Goal: Information Seeking & Learning: Learn about a topic

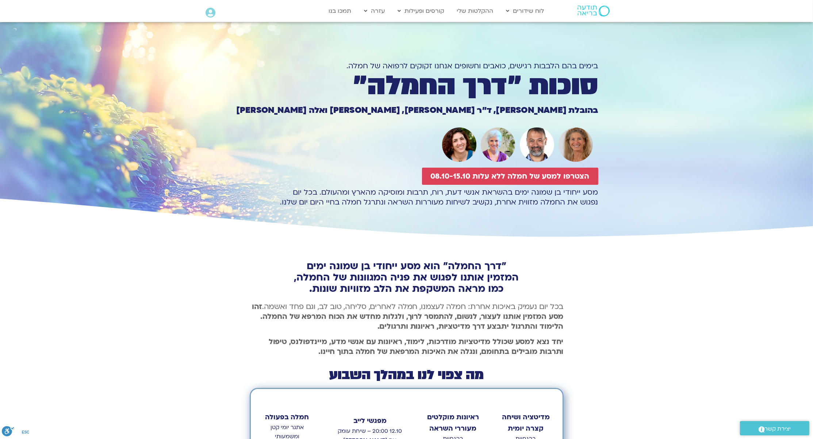
click at [357, 308] on p "בכל יום נעמיק באיכות אחרת: חמלה לעצמנו, חמלה לאחרים, סליחה, טוב [PERSON_NAME], …" at bounding box center [407, 316] width 314 height 30
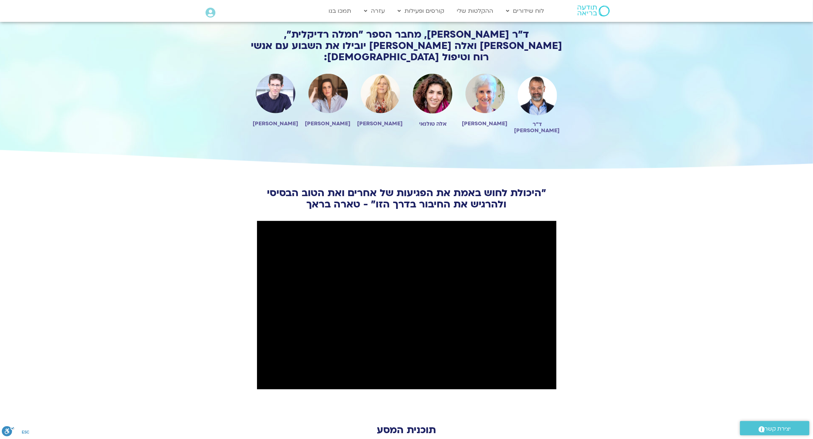
scroll to position [650, 0]
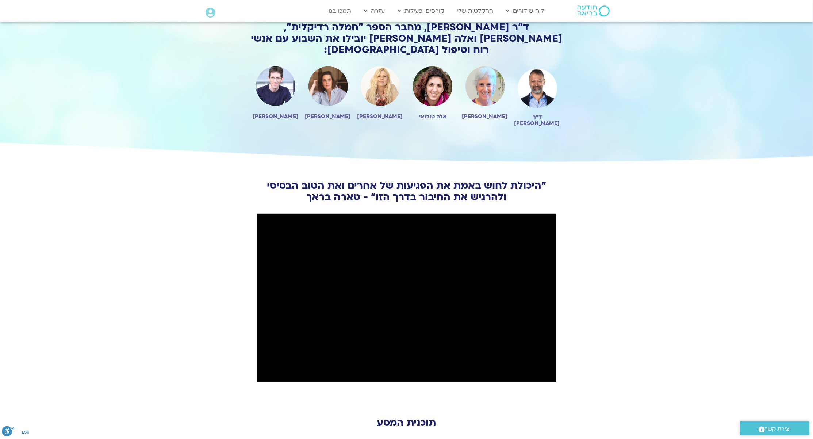
click at [234, 344] on section "״היכולת לחוש באמת את הפגיעות של אחרים ואת הטוב הבסיסי ולהרגיש את החיבור בדרך הז…" at bounding box center [406, 292] width 813 height 259
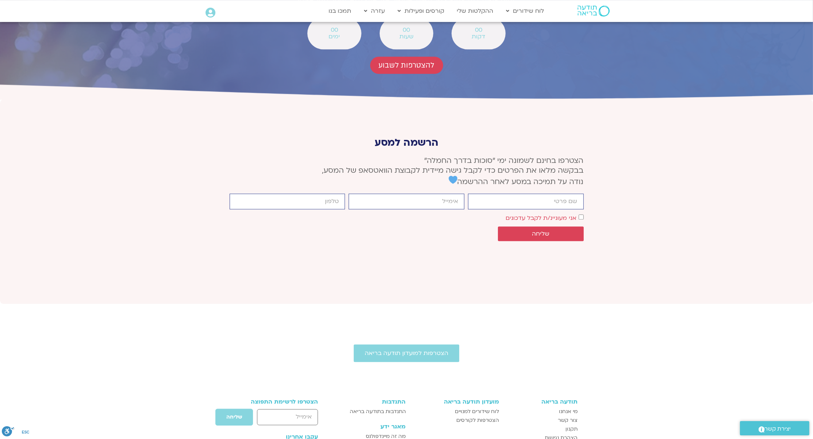
scroll to position [2720, 0]
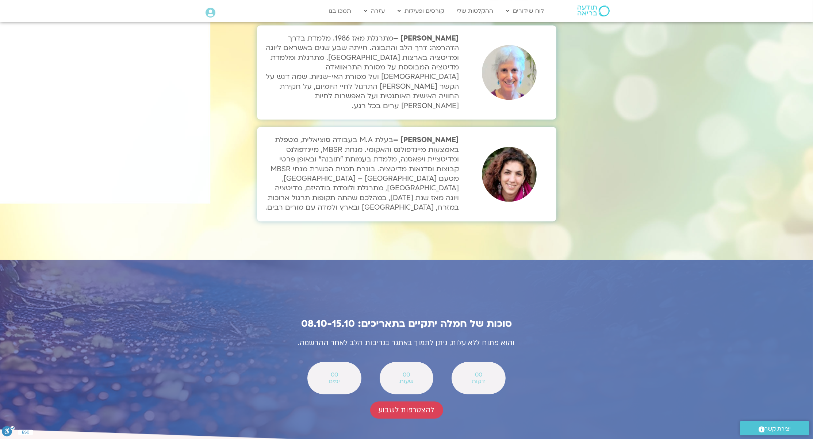
scroll to position [2422, 0]
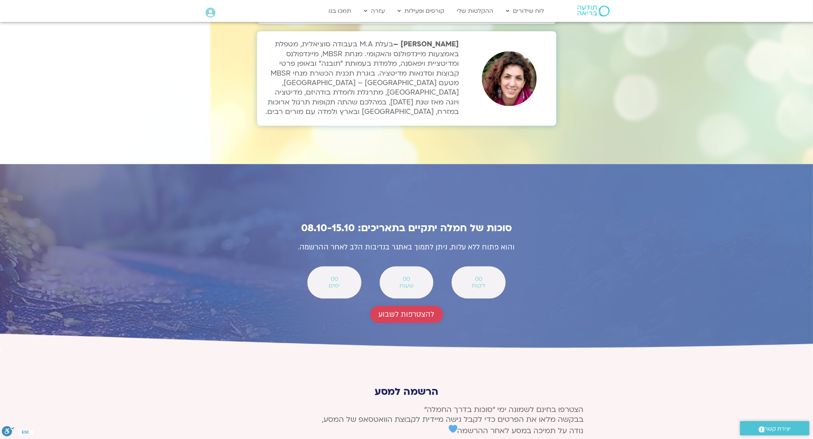
click at [394, 310] on span "להצטרפות לשבוע" at bounding box center [406, 314] width 55 height 8
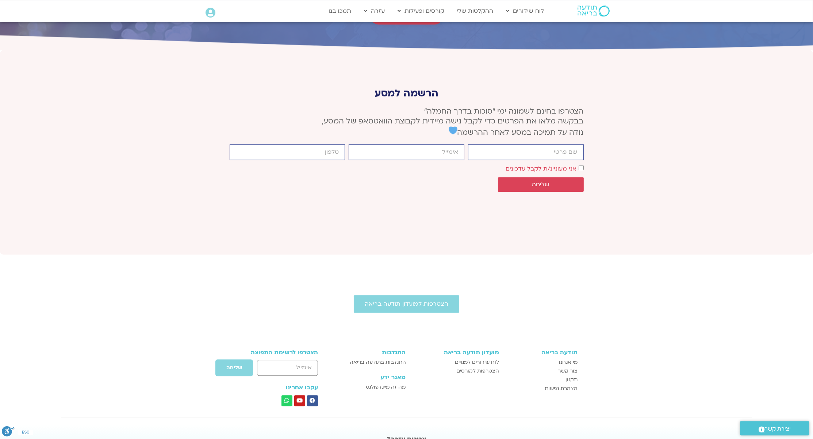
scroll to position [2720, 0]
click at [589, 11] on img at bounding box center [593, 10] width 32 height 11
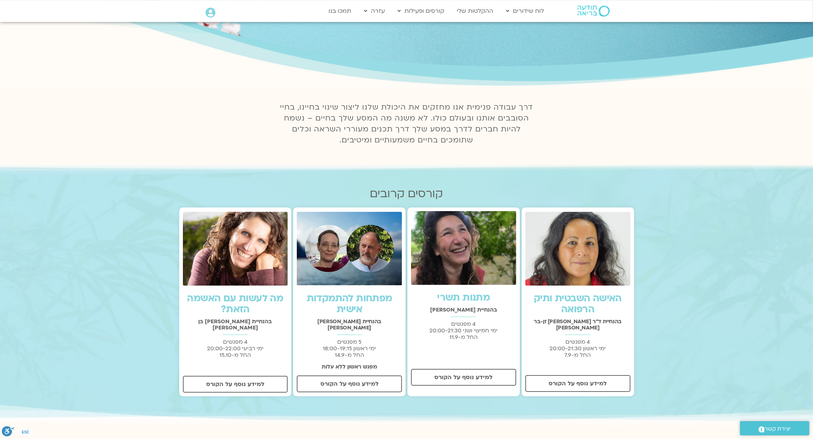
scroll to position [158, 0]
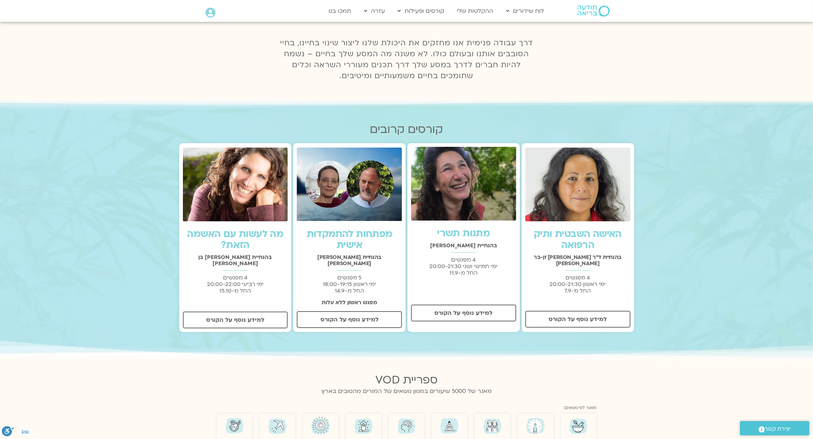
click at [565, 235] on link "האישה השבטית ותיק הרפואה" at bounding box center [577, 239] width 88 height 24
click at [470, 232] on link "מתנות תשרי" at bounding box center [463, 233] width 53 height 13
click at [261, 232] on link "מה לעשות עם האשמה הזאת?" at bounding box center [235, 239] width 96 height 24
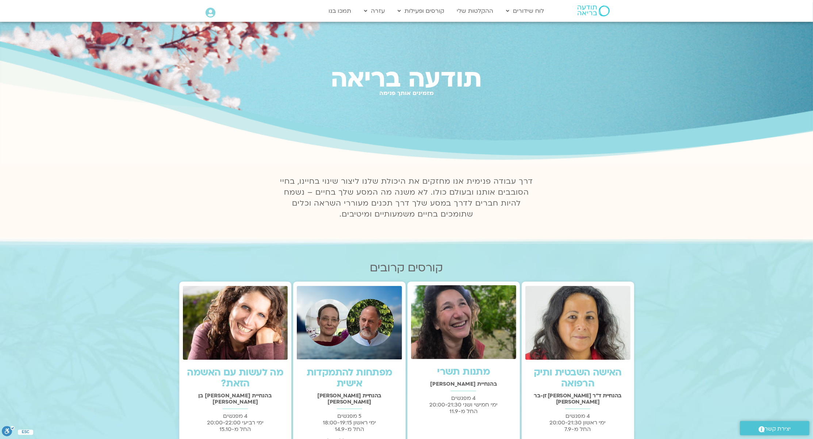
scroll to position [0, 0]
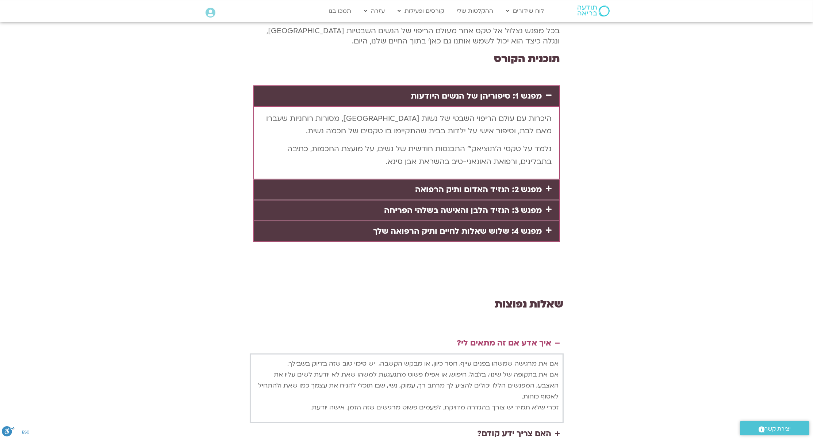
scroll to position [1595, 0]
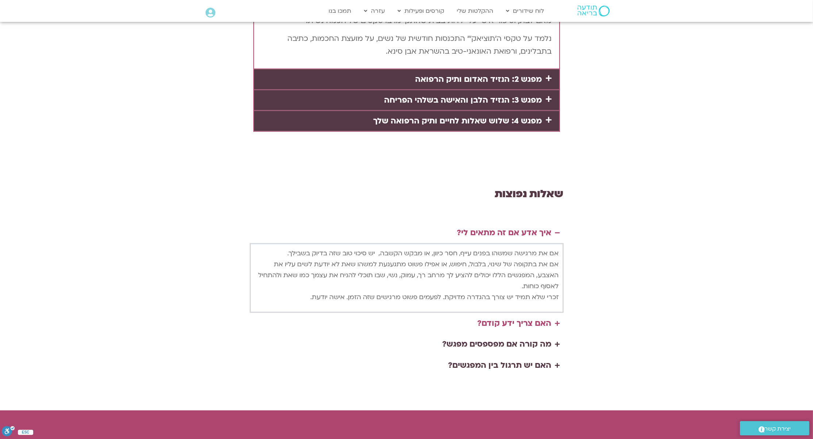
click at [536, 316] on div "האם צריך ידע קודם?" at bounding box center [514, 323] width 74 height 14
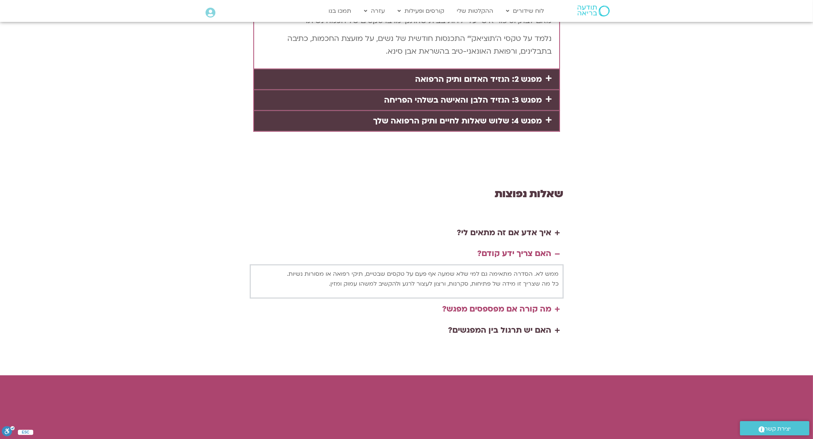
click at [545, 302] on div "מה קורה אם מפספסים מפגש?" at bounding box center [496, 309] width 109 height 14
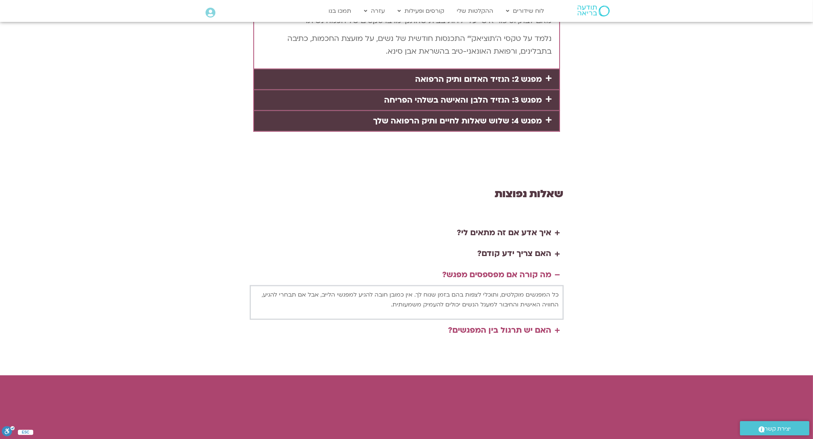
click at [532, 323] on div "האם יש תרגול בין המפגשים?" at bounding box center [499, 330] width 103 height 14
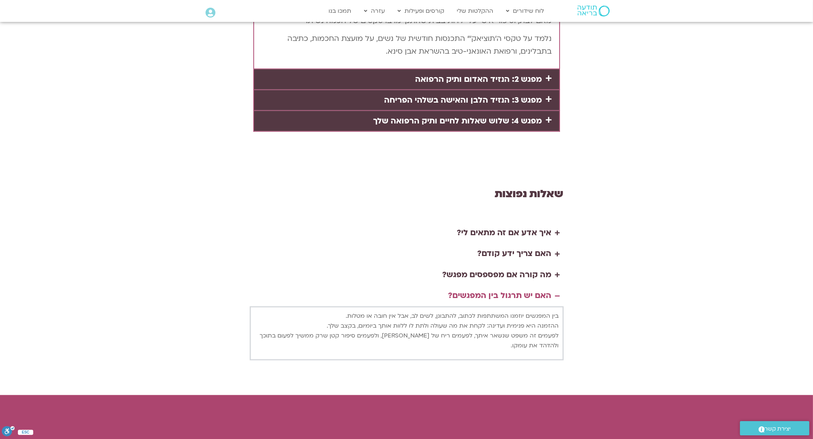
click at [613, 263] on div "שאלות נפוצות איך אדע אם זה מתאים לי? אם את מרגישה שמשהו בפנים עייף, חסר כיוון, …" at bounding box center [406, 288] width 813 height 214
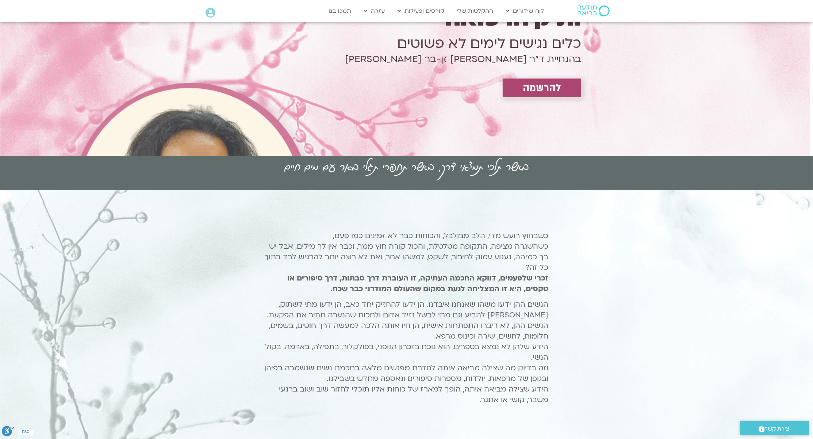
scroll to position [0, 0]
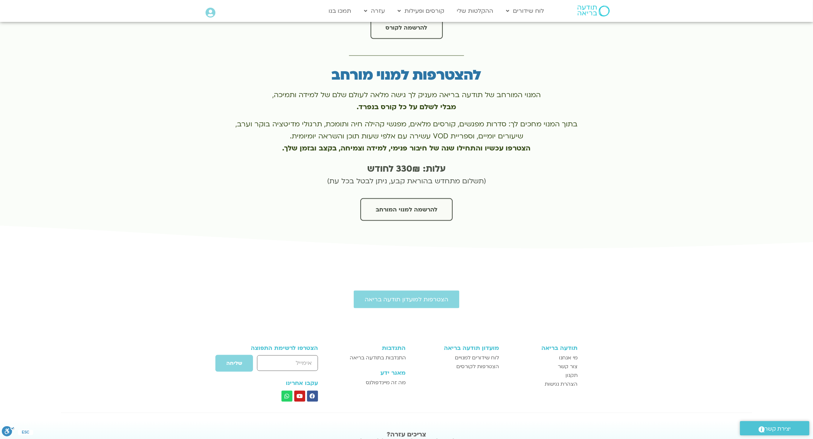
scroll to position [1580, 0]
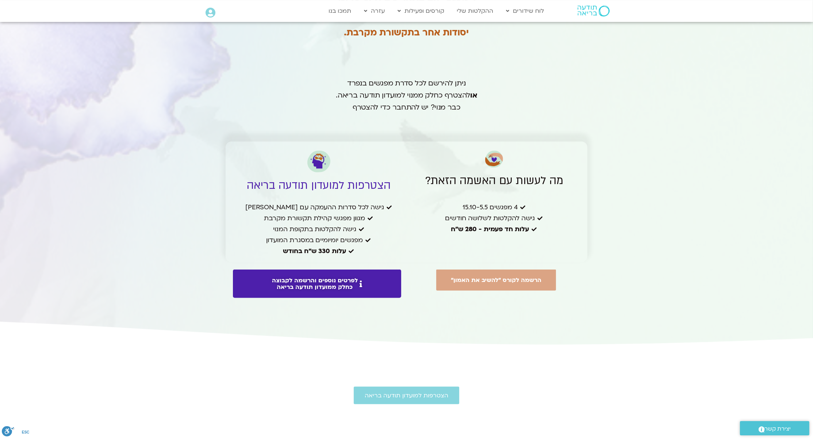
scroll to position [1546, 0]
